Goal: Information Seeking & Learning: Learn about a topic

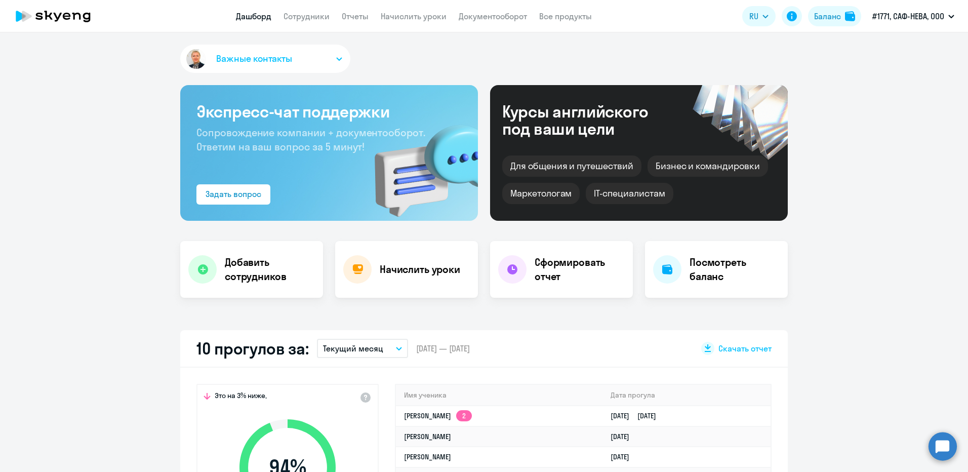
select select "30"
click at [397, 265] on h4 "Начислить уроки" at bounding box center [420, 269] width 81 height 14
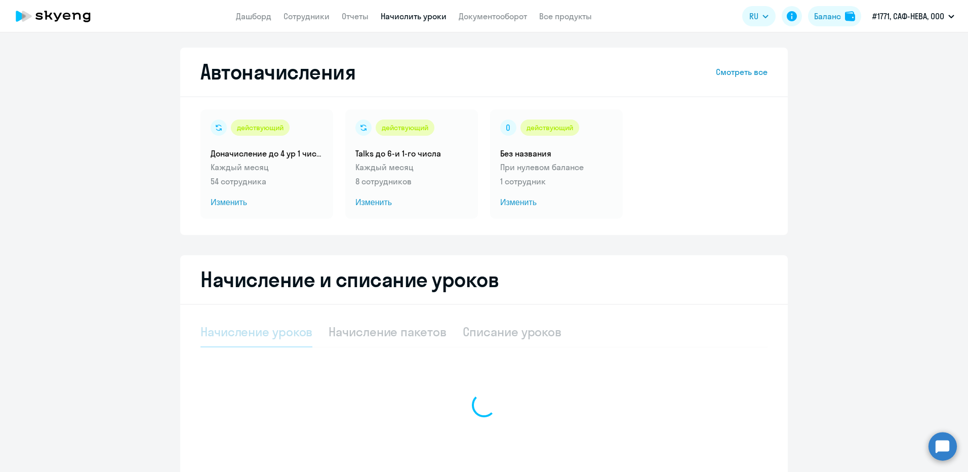
select select "10"
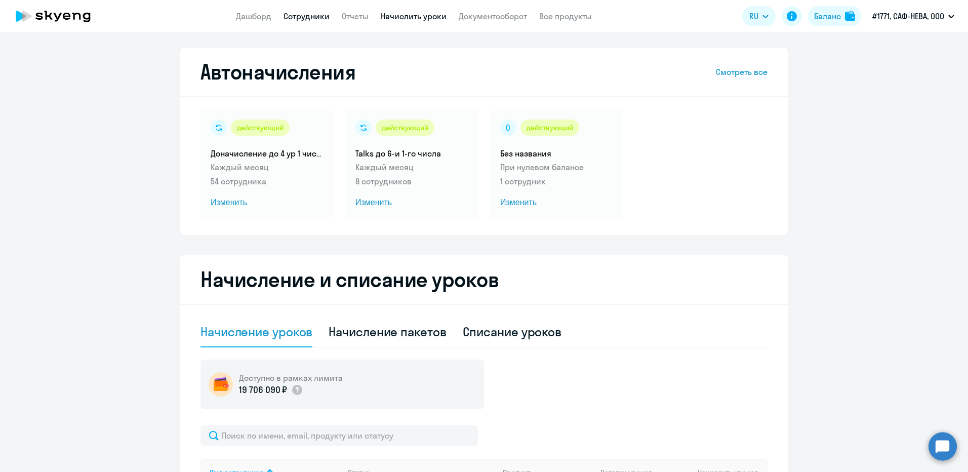
click at [308, 13] on link "Сотрудники" at bounding box center [307, 16] width 46 height 10
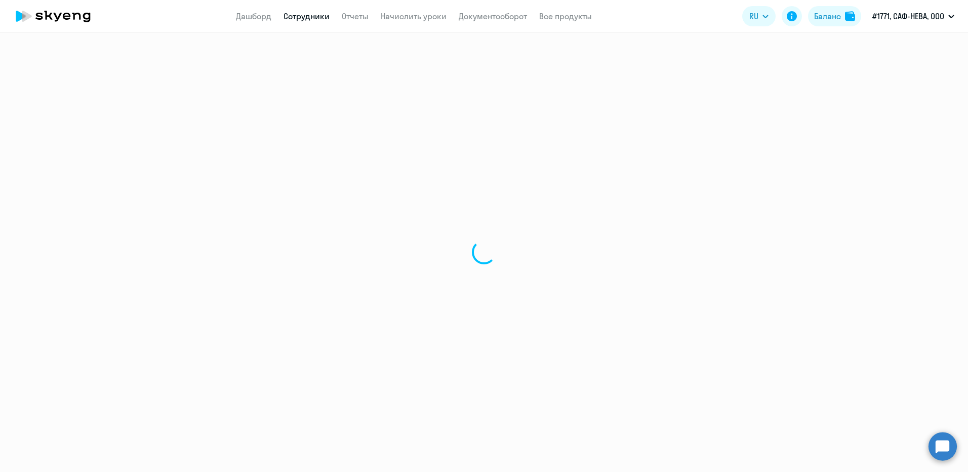
select select "30"
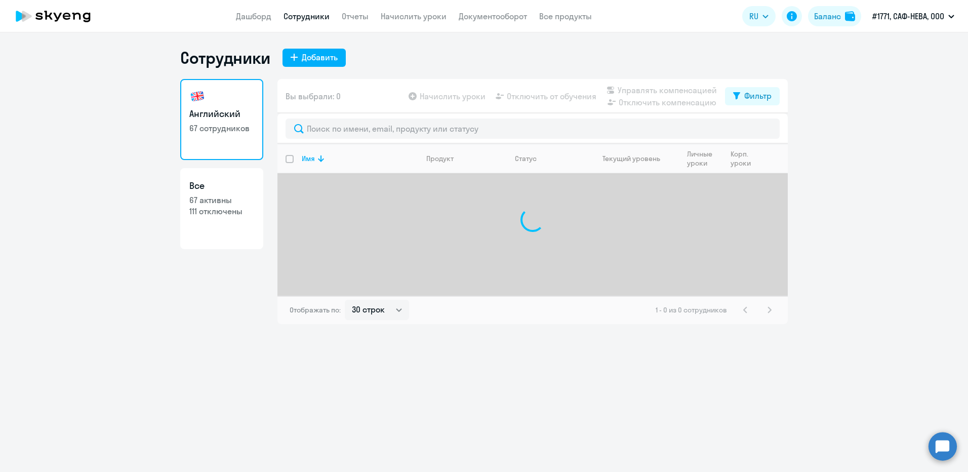
click at [243, 181] on h3 "Все" at bounding box center [221, 185] width 65 height 13
select select "30"
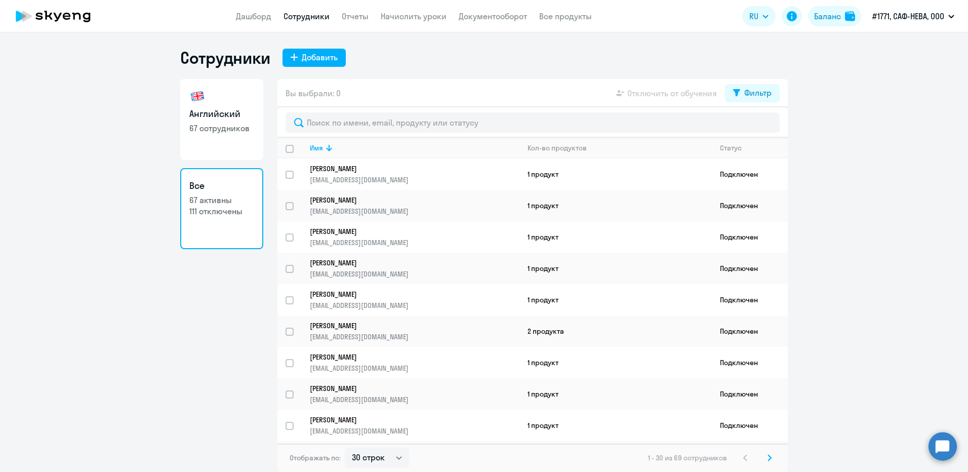
click at [211, 97] on link "Английский 67 сотрудников" at bounding box center [221, 119] width 83 height 81
select select "30"
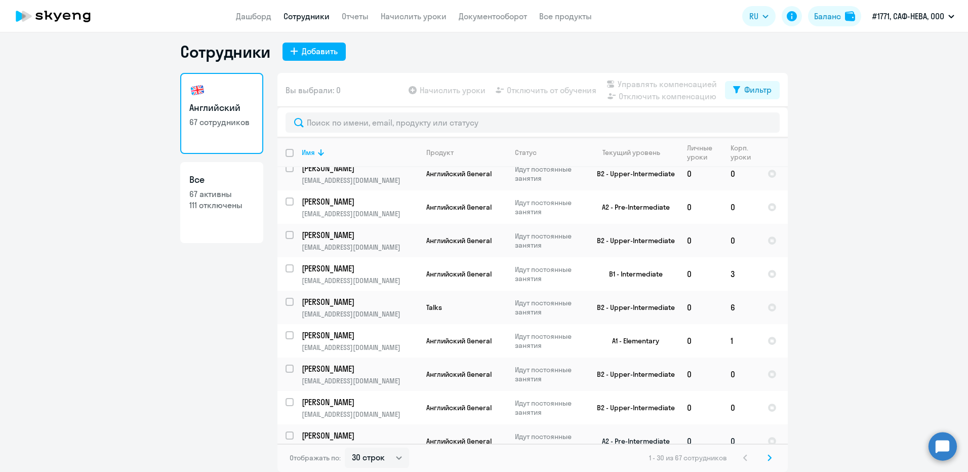
scroll to position [752, 0]
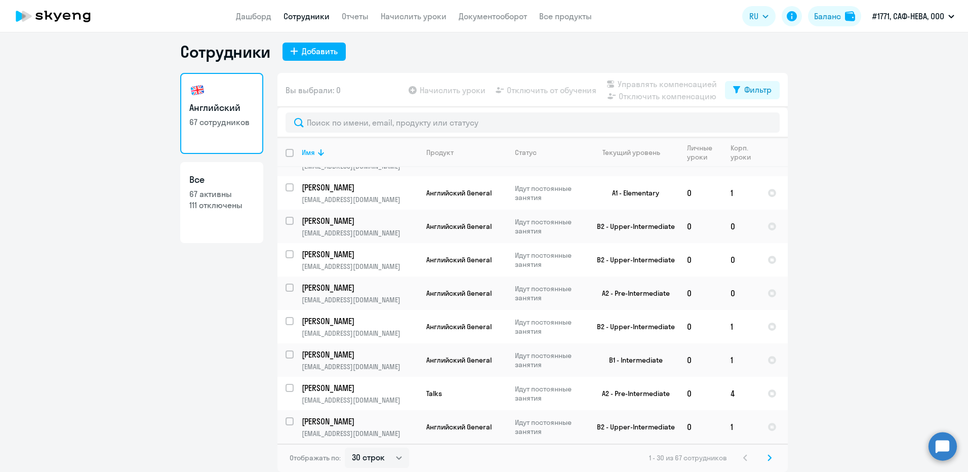
click at [221, 174] on h3 "Все" at bounding box center [221, 179] width 65 height 13
select select "30"
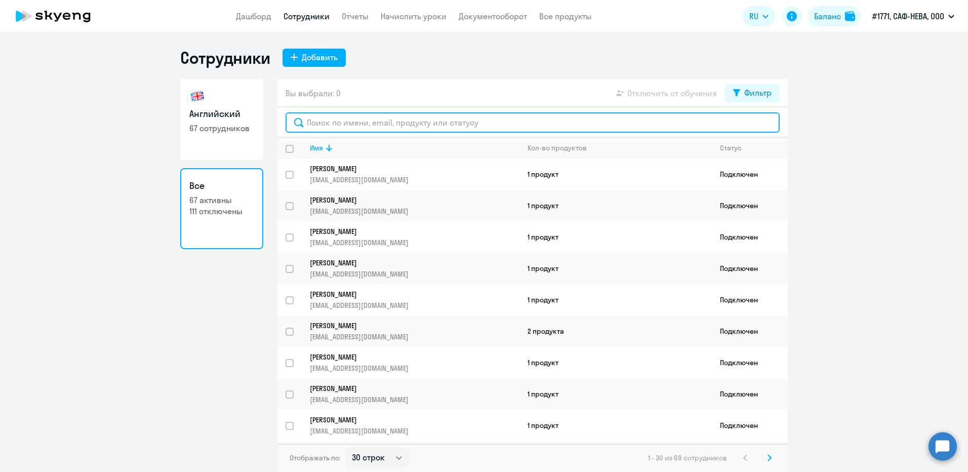
click at [343, 123] on input "text" at bounding box center [533, 122] width 494 height 20
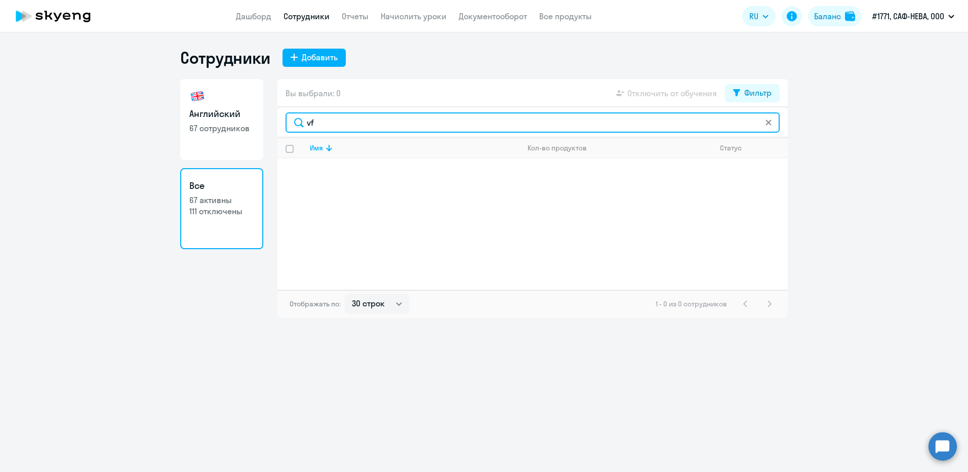
type input "v"
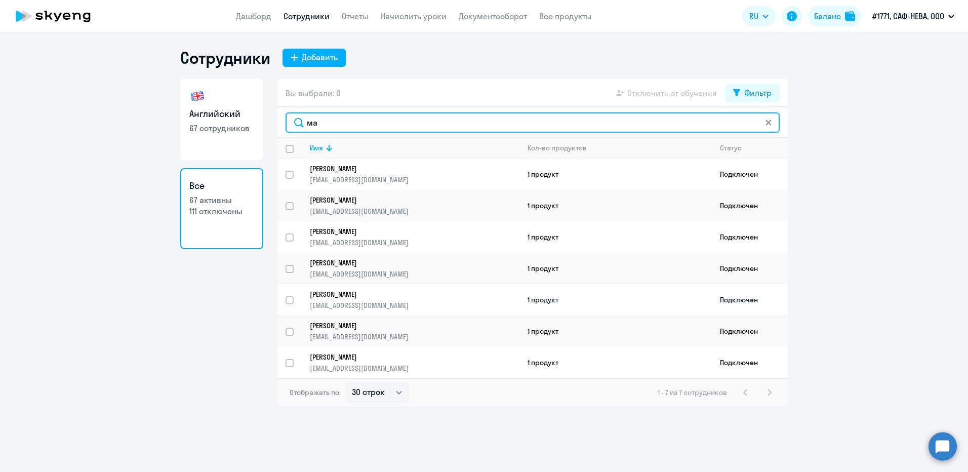
type input "ма"
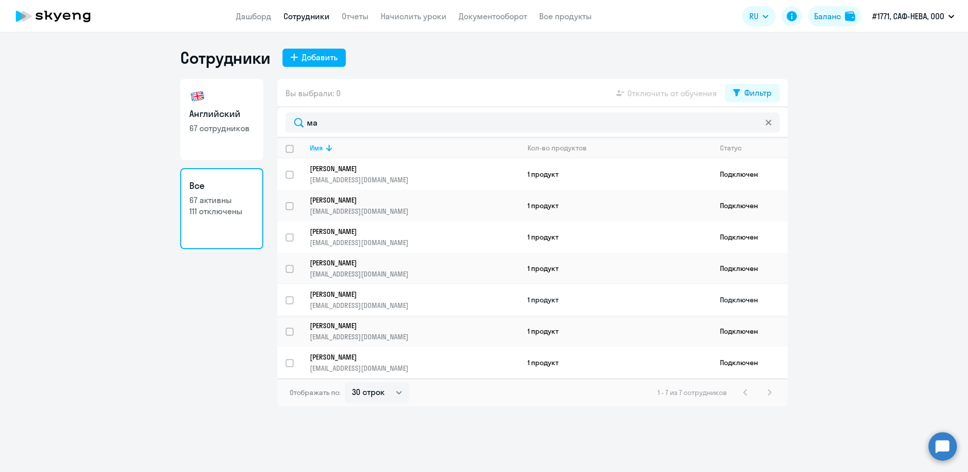
click at [441, 296] on p "[PERSON_NAME]" at bounding box center [407, 294] width 195 height 9
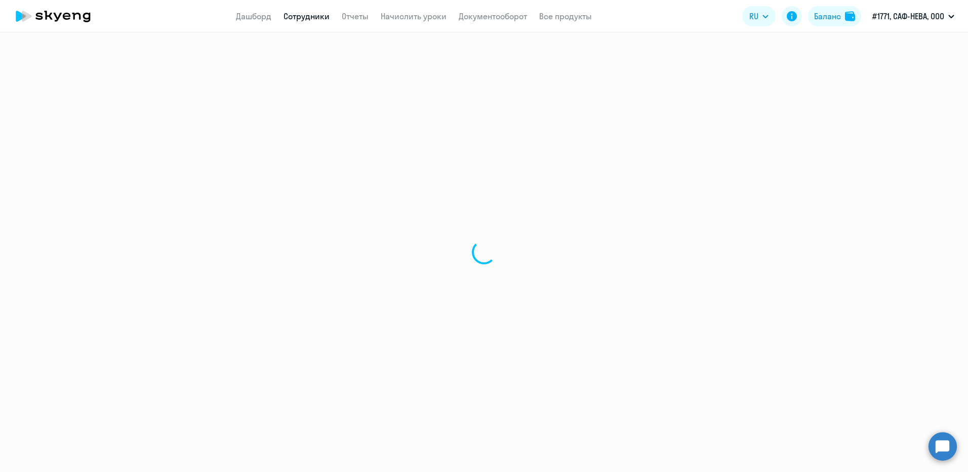
select select "english"
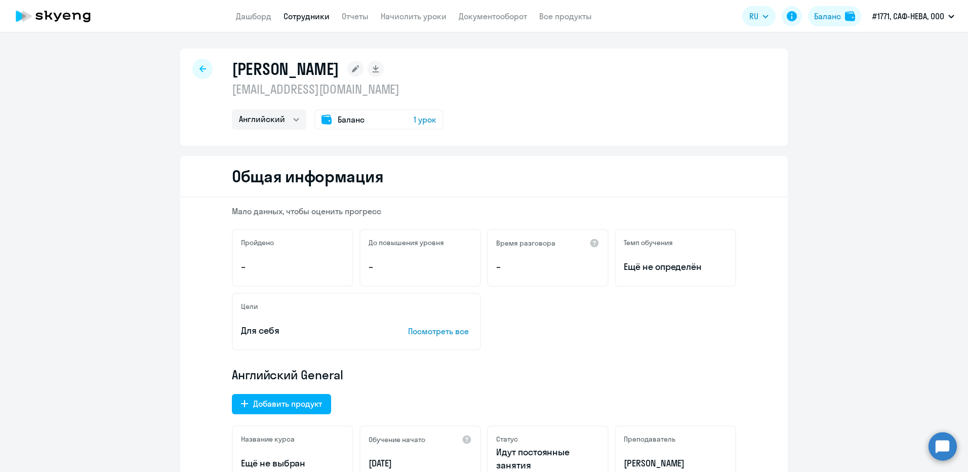
click at [196, 72] on div at bounding box center [202, 69] width 20 height 20
select select "30"
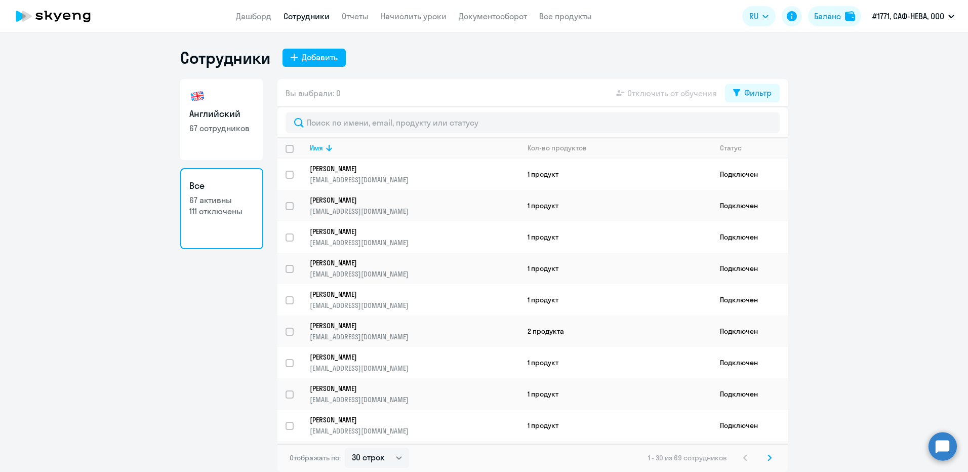
click at [581, 24] on app-header "Дашборд Сотрудники Отчеты Начислить уроки Документооборот Все продукты Дашборд …" at bounding box center [484, 16] width 968 height 32
click at [574, 13] on link "Все продукты" at bounding box center [565, 16] width 53 height 10
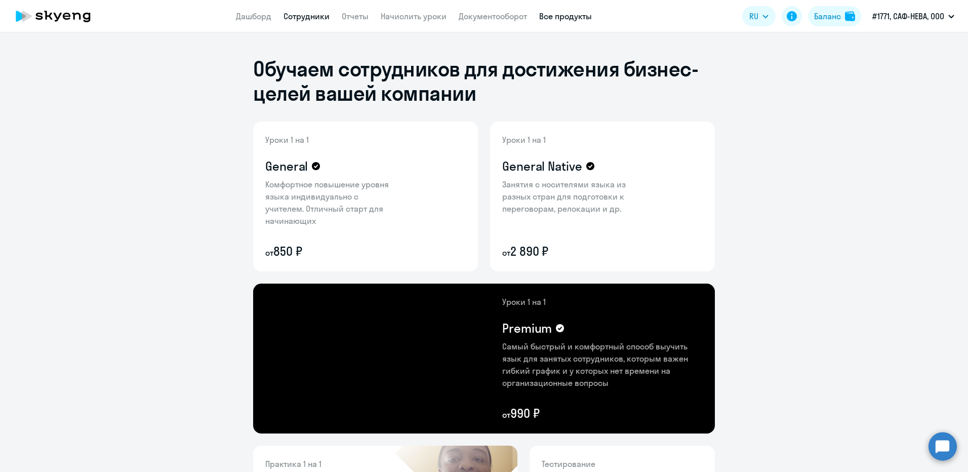
click at [300, 18] on link "Сотрудники" at bounding box center [307, 16] width 46 height 10
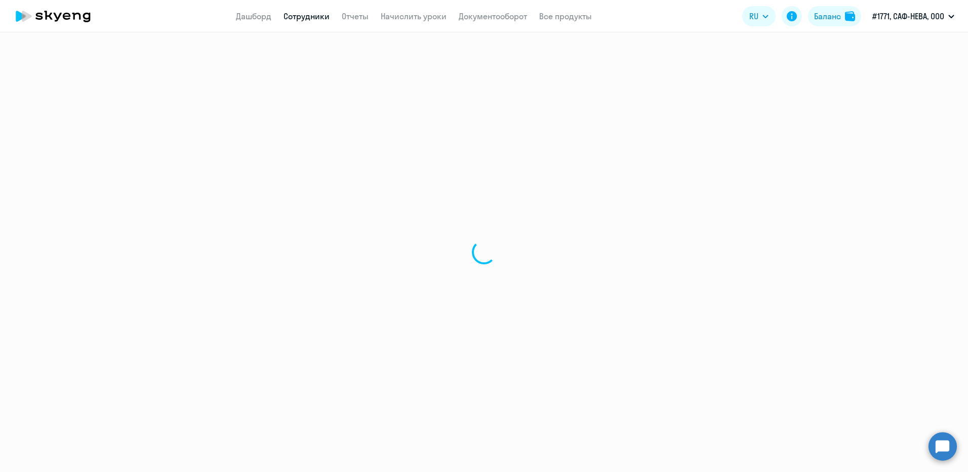
select select "30"
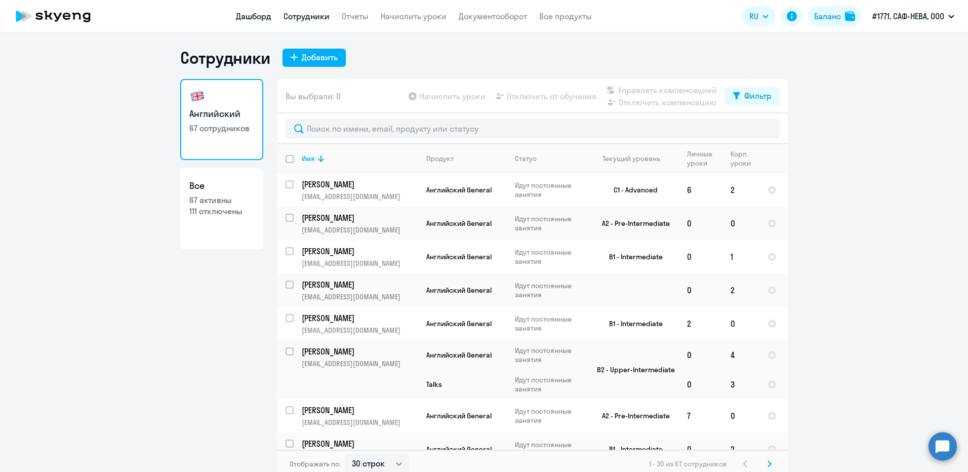
click at [244, 14] on link "Дашборд" at bounding box center [253, 16] width 35 height 10
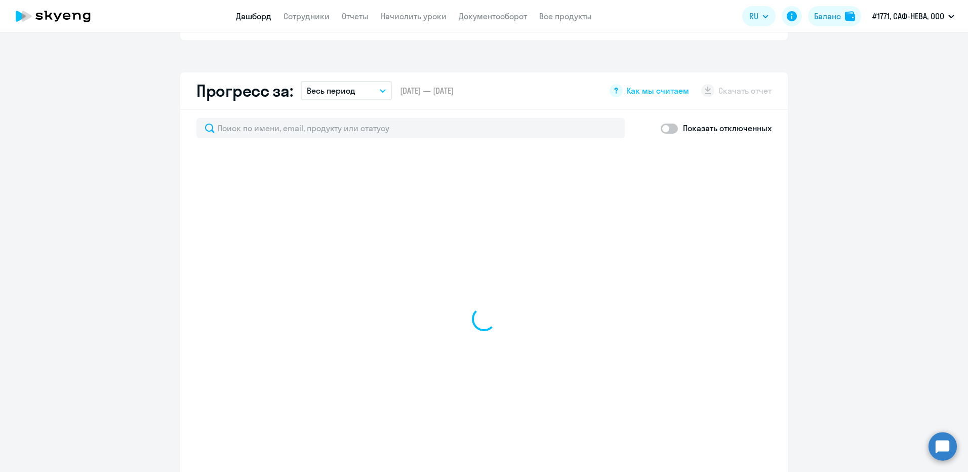
scroll to position [557, 0]
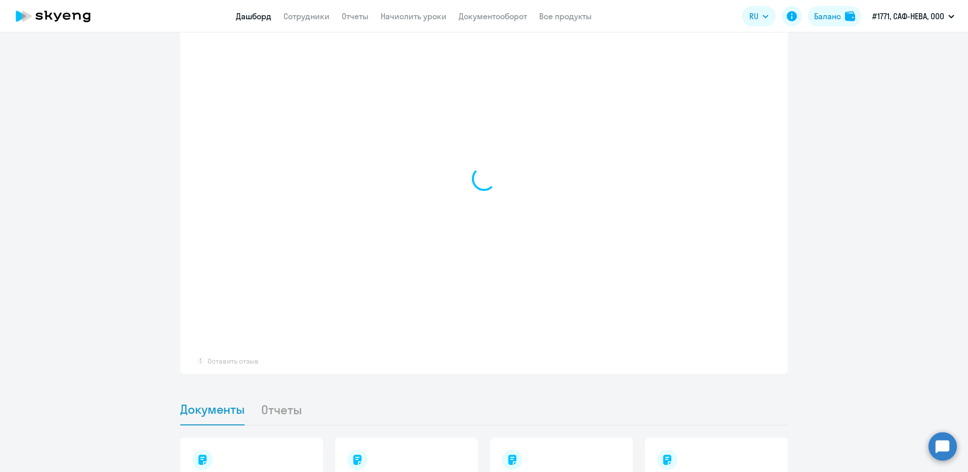
select select "30"
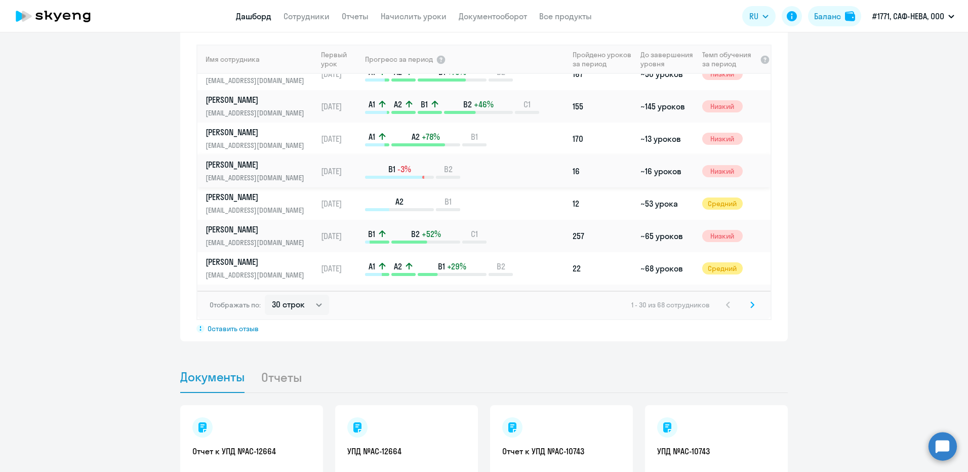
scroll to position [152, 0]
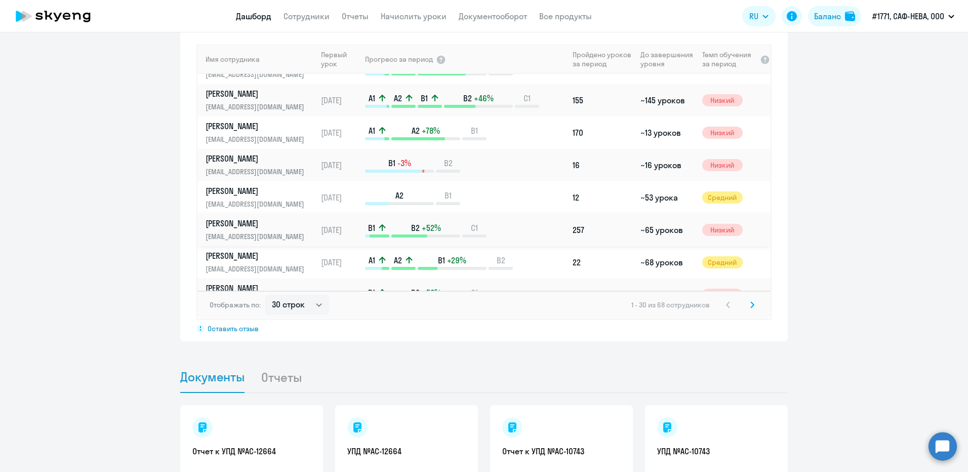
click at [232, 225] on p "[PERSON_NAME]" at bounding box center [258, 223] width 104 height 11
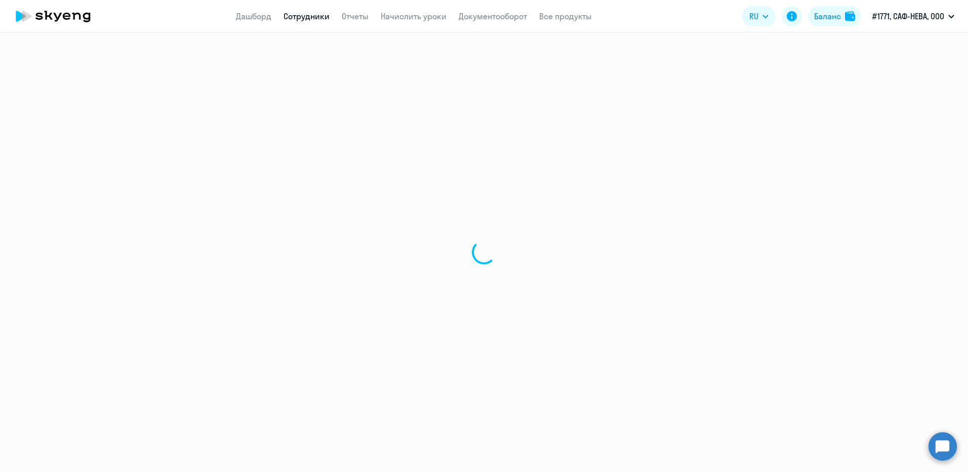
select select "english"
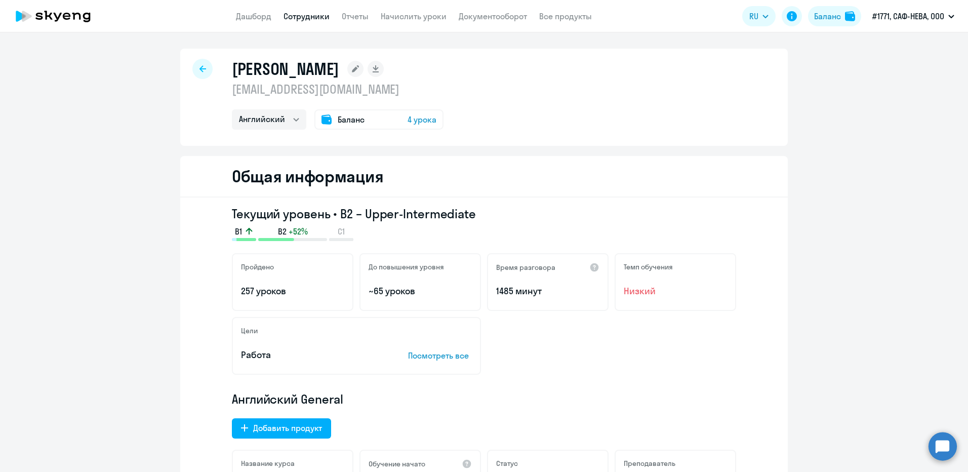
click at [201, 68] on icon at bounding box center [203, 68] width 7 height 7
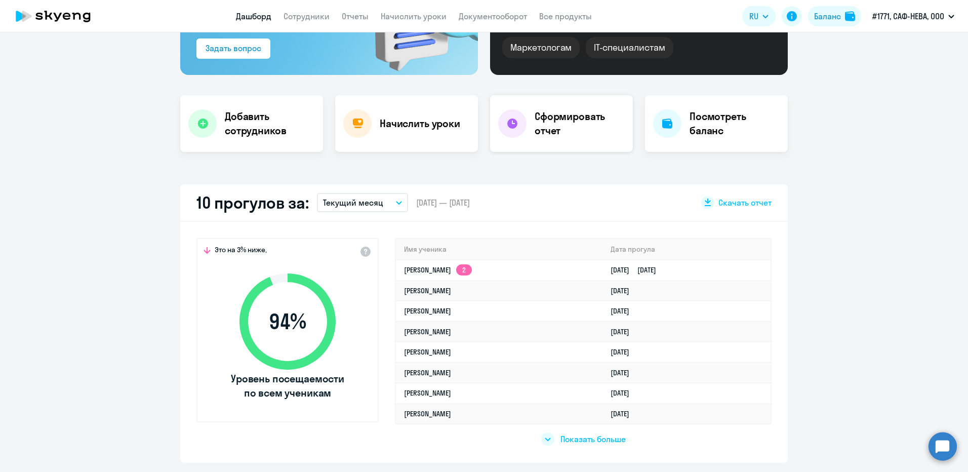
scroll to position [152, 0]
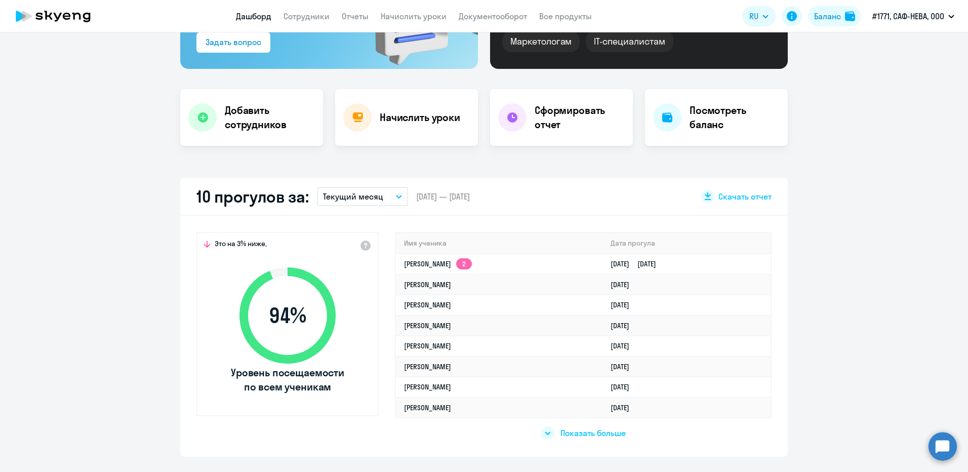
click at [585, 431] on span "Показать больше" at bounding box center [593, 432] width 65 height 11
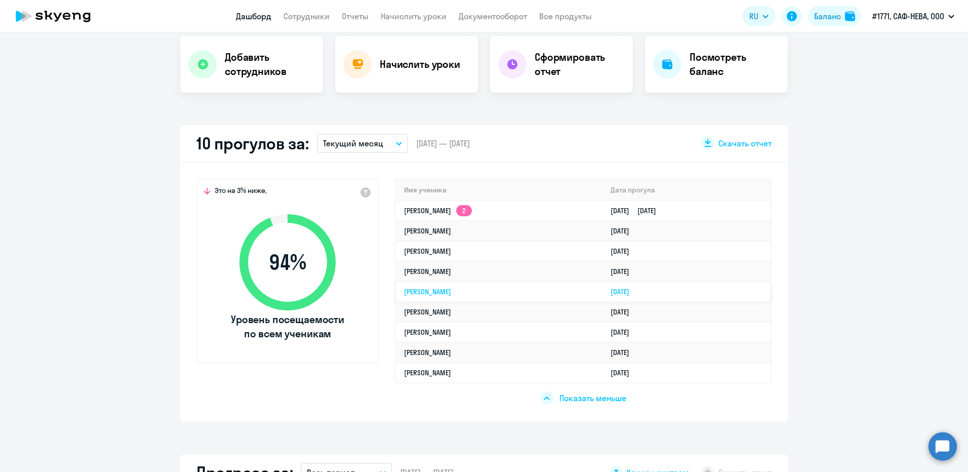
scroll to position [203, 0]
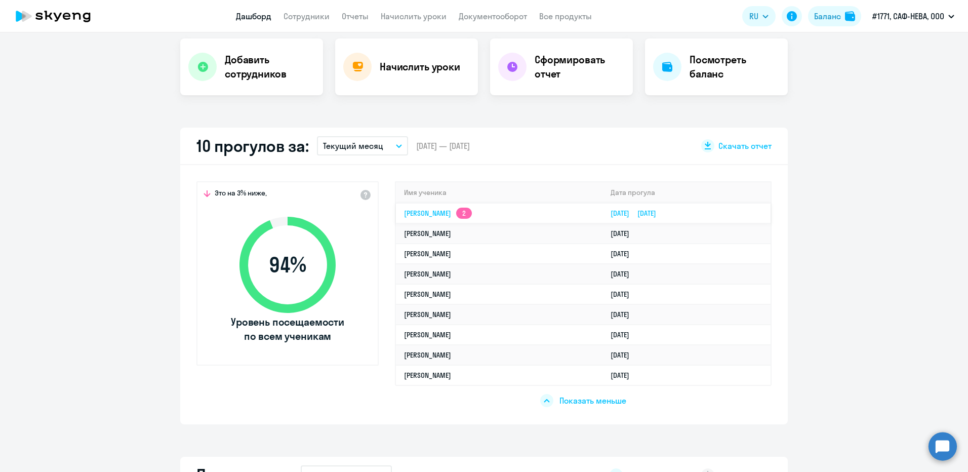
select select "30"
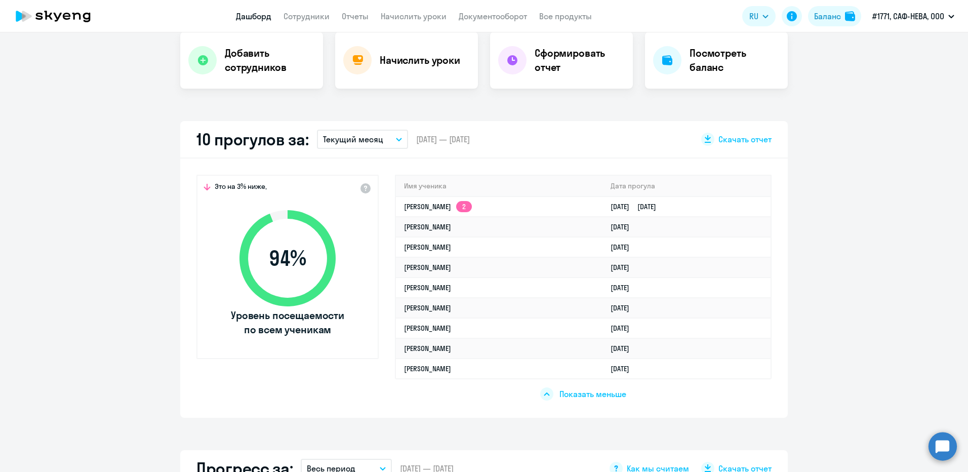
scroll to position [0, 0]
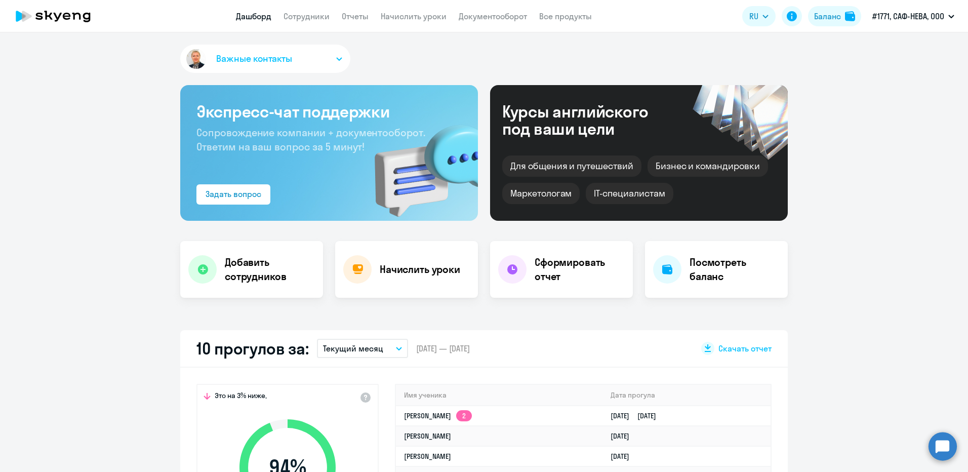
click at [559, 268] on h4 "Сформировать отчет" at bounding box center [580, 269] width 90 height 28
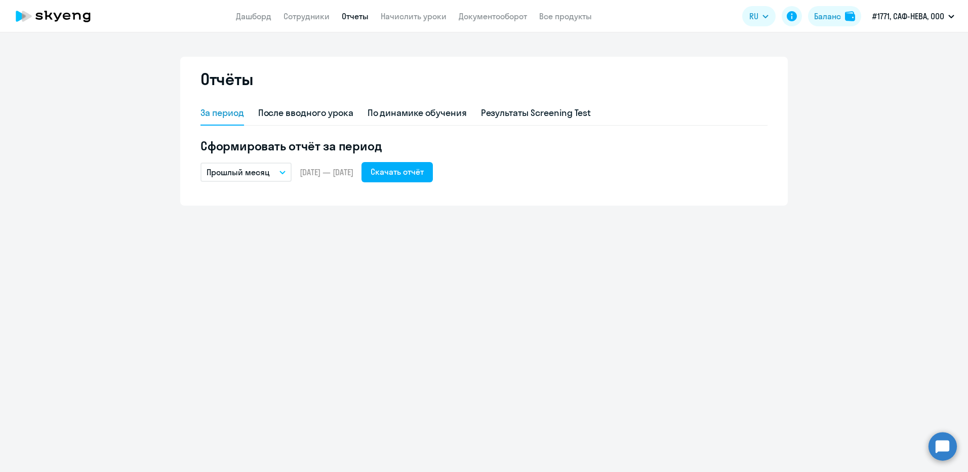
click at [275, 168] on button "Прошлый месяц" at bounding box center [246, 172] width 91 height 19
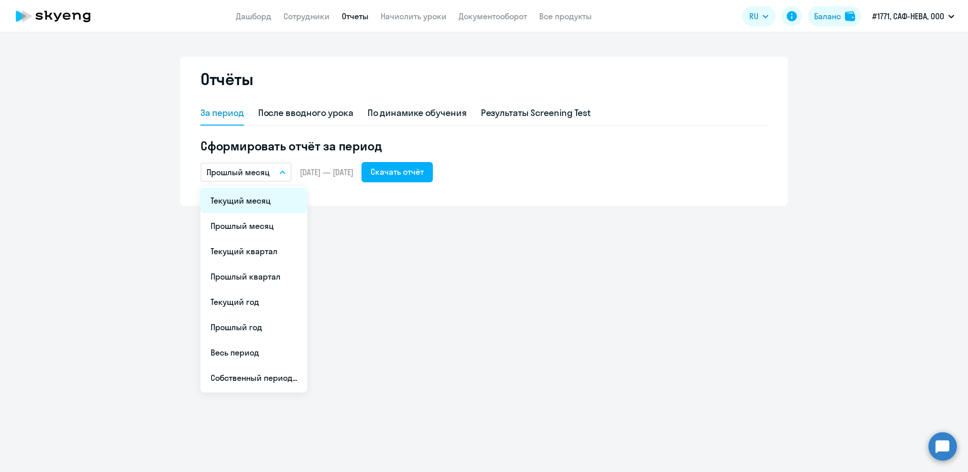
click at [261, 201] on li "Текущий месяц" at bounding box center [254, 200] width 107 height 25
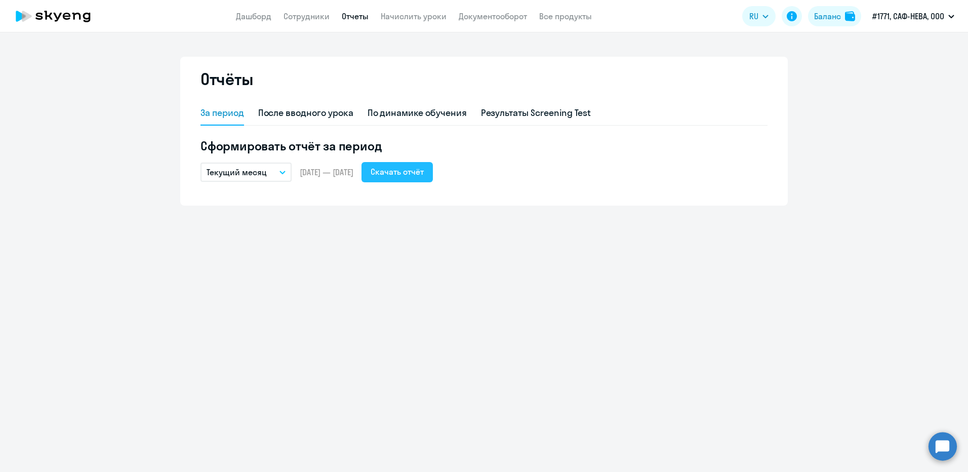
click at [421, 170] on div "Скачать отчёт" at bounding box center [397, 172] width 53 height 12
click at [437, 114] on div "По динамике обучения" at bounding box center [417, 112] width 99 height 13
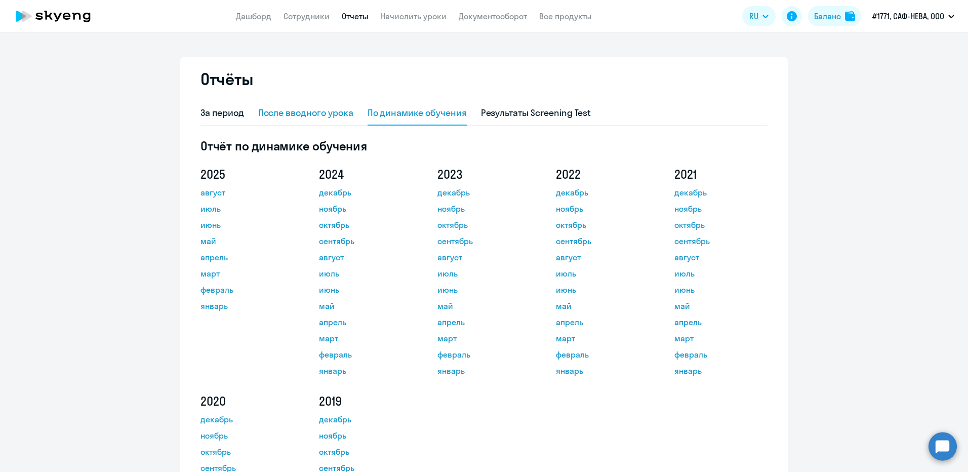
click at [309, 113] on div "После вводного урока" at bounding box center [305, 112] width 95 height 13
select select "10"
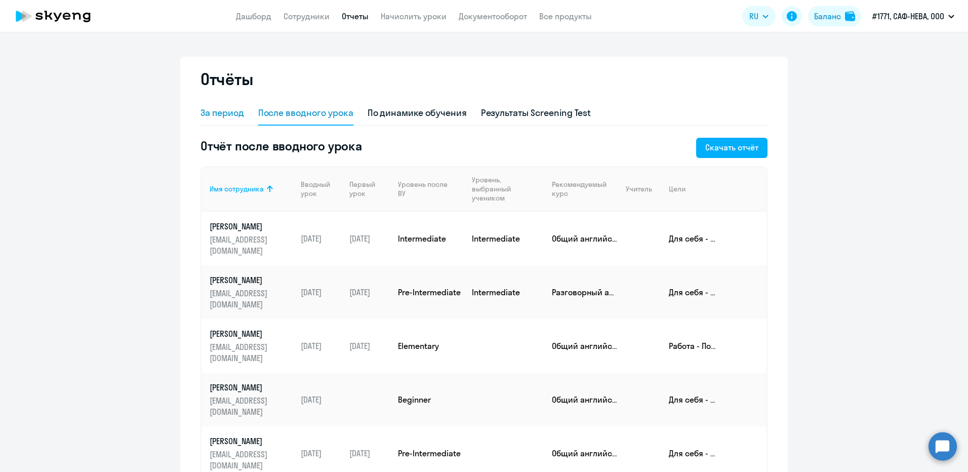
click at [216, 112] on div "За период" at bounding box center [223, 112] width 44 height 13
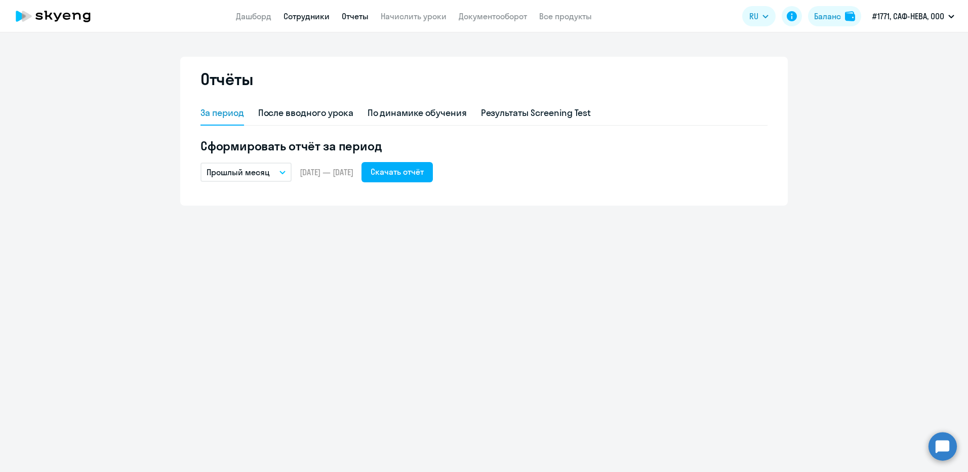
click at [309, 16] on link "Сотрудники" at bounding box center [307, 16] width 46 height 10
select select "30"
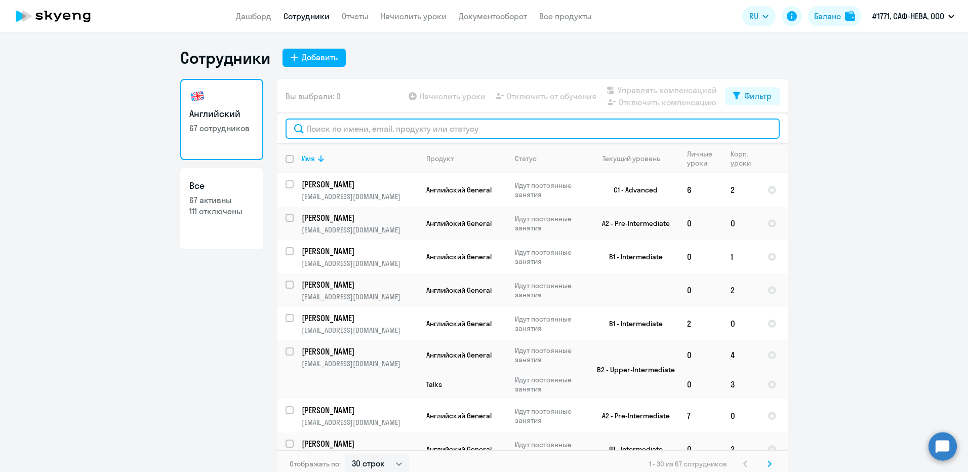
click at [363, 128] on input "text" at bounding box center [533, 129] width 494 height 20
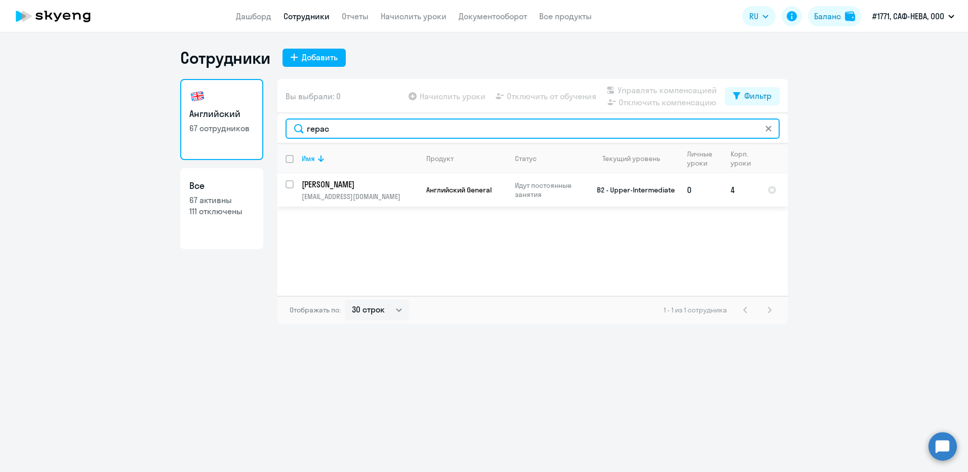
type input "герас"
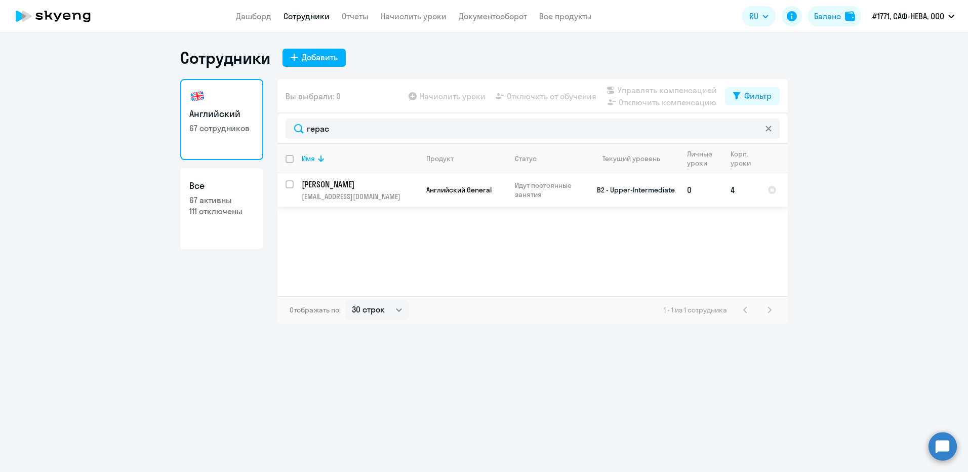
click at [366, 182] on p "[PERSON_NAME]" at bounding box center [359, 184] width 114 height 11
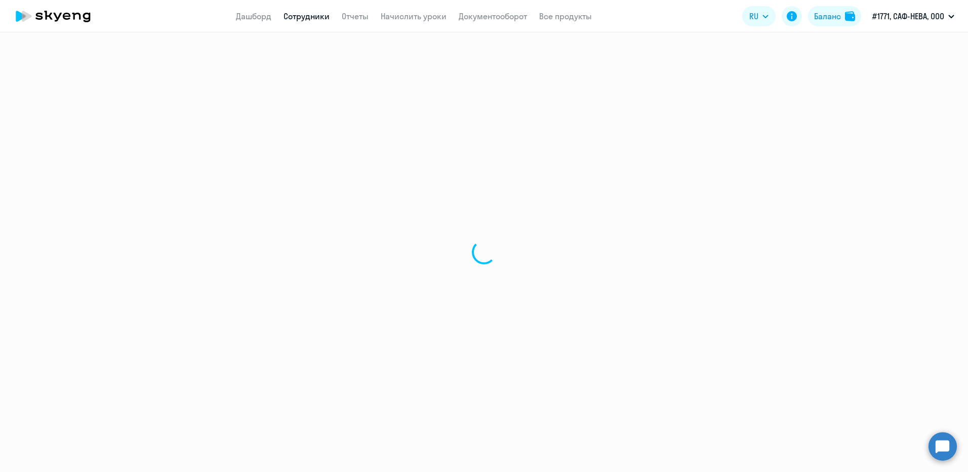
select select "english"
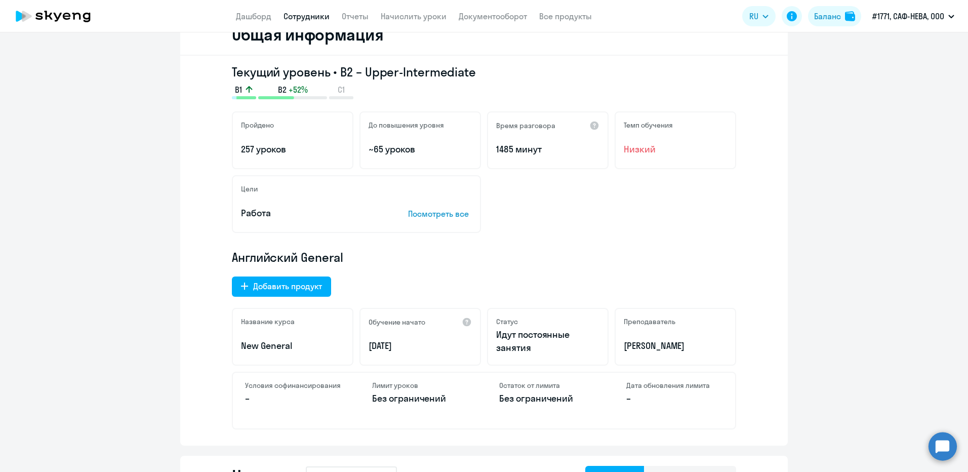
scroll to position [152, 0]
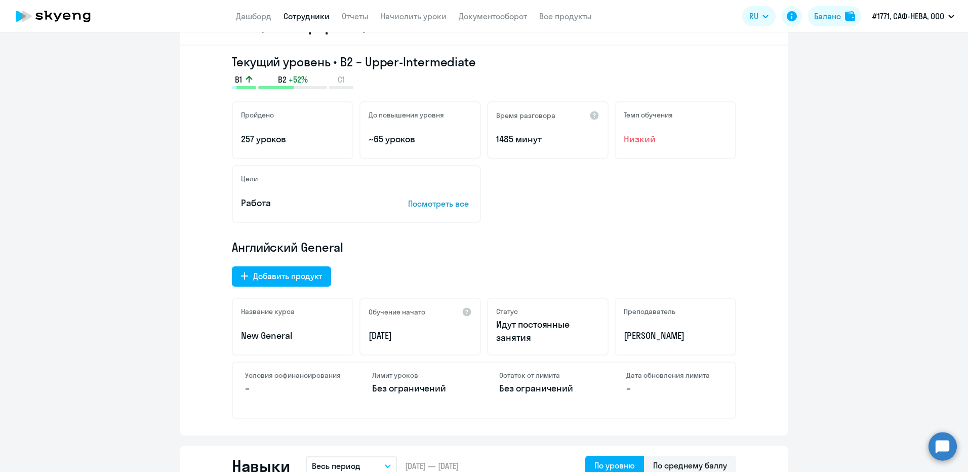
click at [431, 201] on p "Посмотреть все" at bounding box center [440, 204] width 64 height 12
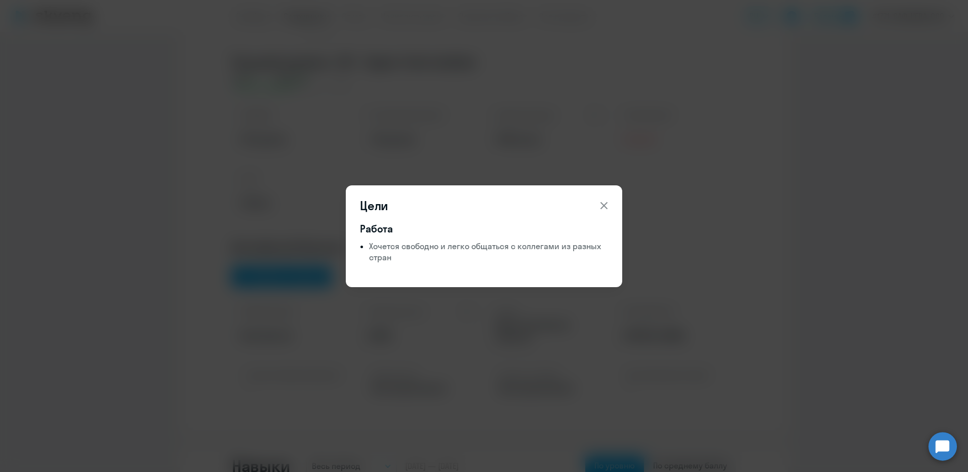
click at [606, 209] on icon at bounding box center [604, 206] width 12 height 12
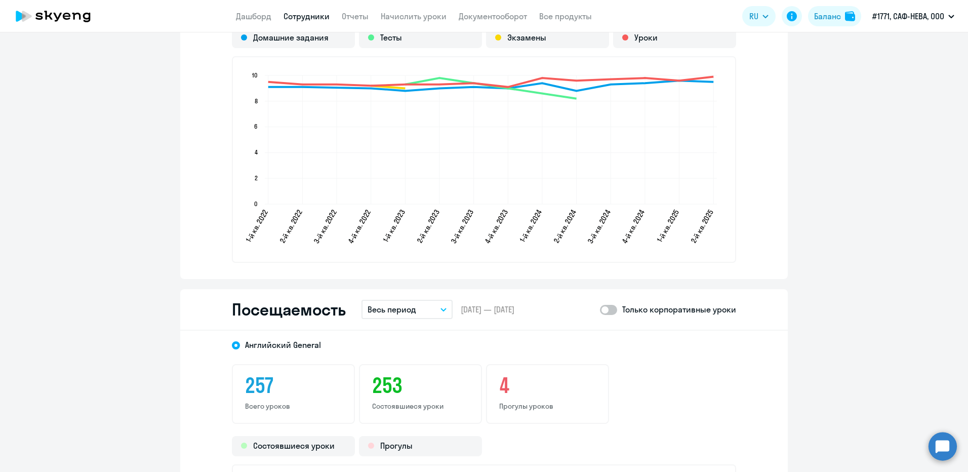
scroll to position [1114, 0]
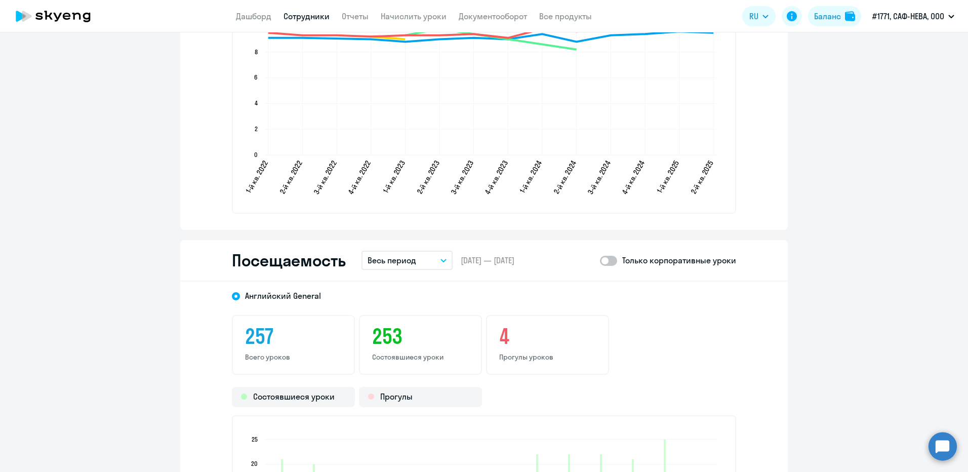
click at [537, 351] on div "4 Прогулы уроков" at bounding box center [547, 345] width 123 height 60
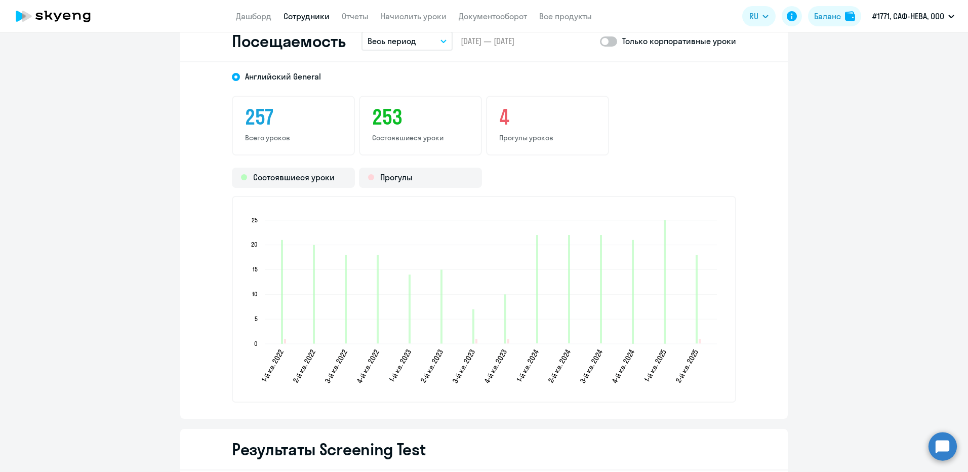
scroll to position [1367, 0]
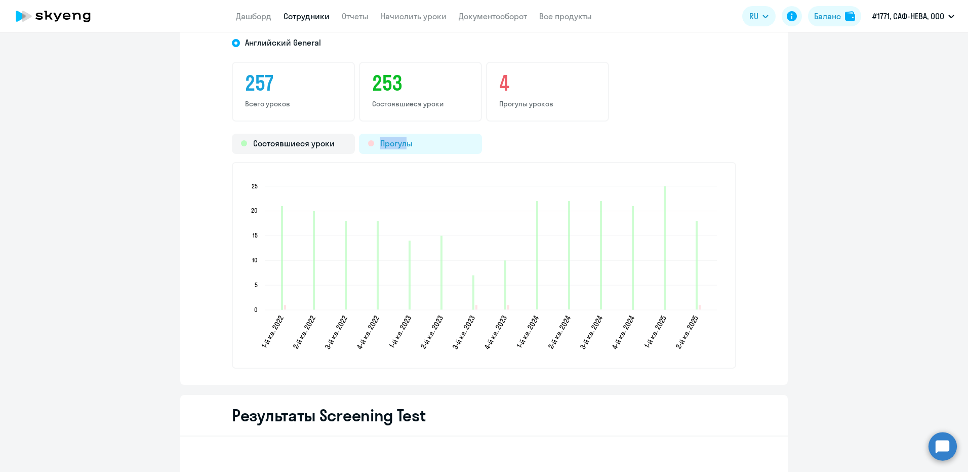
click at [397, 137] on div "Прогулы" at bounding box center [420, 144] width 123 height 20
drag, startPoint x: 397, startPoint y: 137, endPoint x: 463, endPoint y: 148, distance: 66.8
click at [463, 148] on div "Прогулы" at bounding box center [420, 144] width 123 height 20
click at [419, 142] on div "Прогулы" at bounding box center [420, 144] width 123 height 20
click at [697, 307] on icon "1-й кв. 2022 1-й кв. 2022 2-й кв. 2022 2-й кв. 2022 3-й кв. 2022 3-й кв. 2022 4…" at bounding box center [484, 265] width 481 height 178
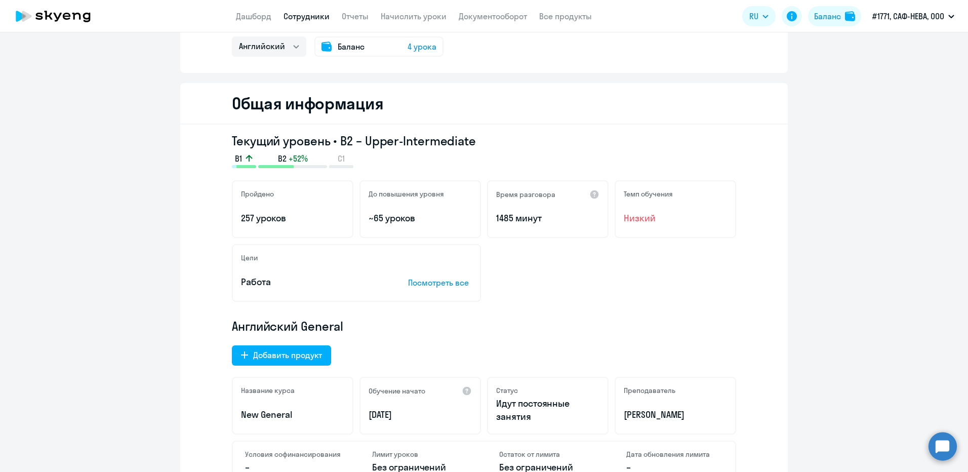
scroll to position [0, 0]
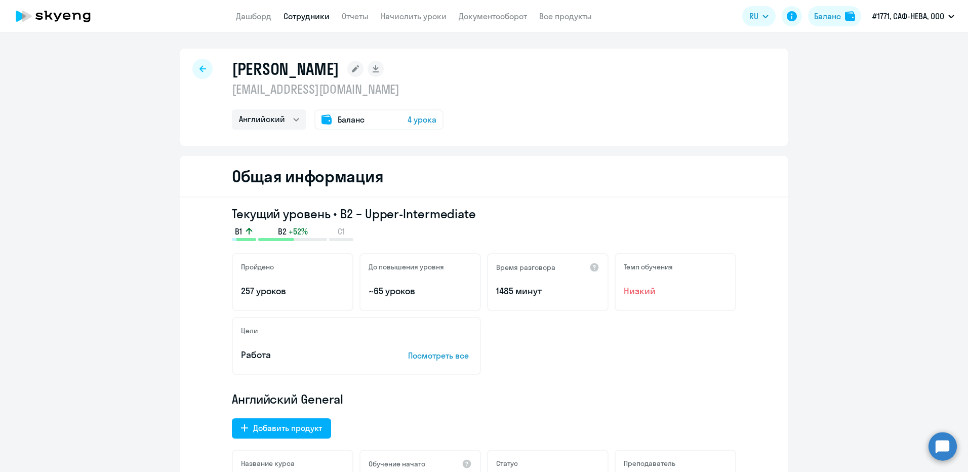
click at [194, 66] on div at bounding box center [202, 69] width 20 height 20
select select "30"
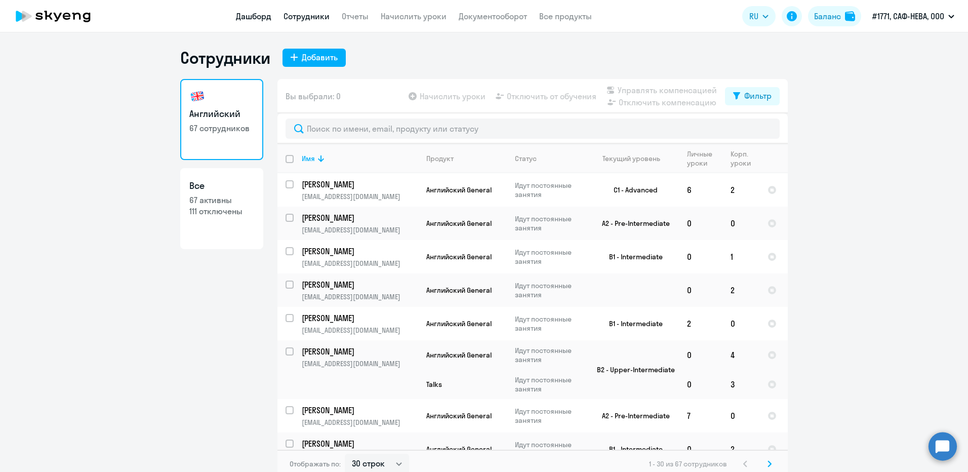
click at [257, 16] on link "Дашборд" at bounding box center [253, 16] width 35 height 10
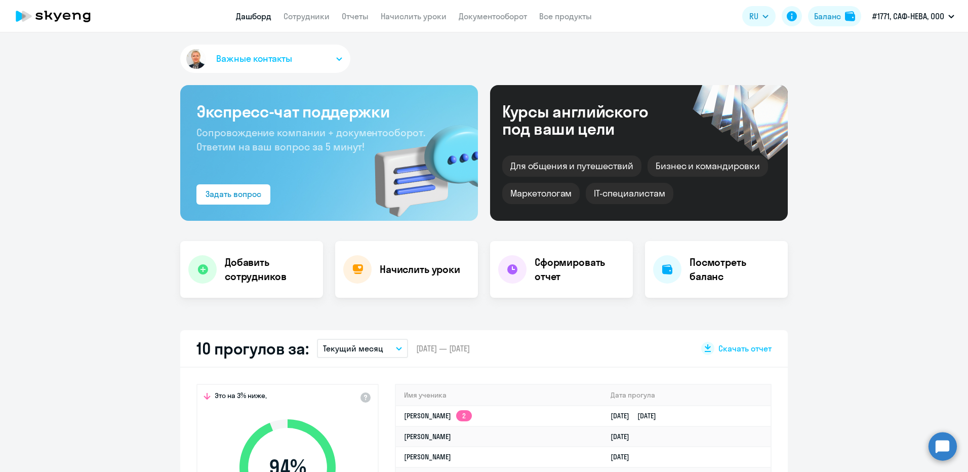
select select "30"
